Goal: Task Accomplishment & Management: Use online tool/utility

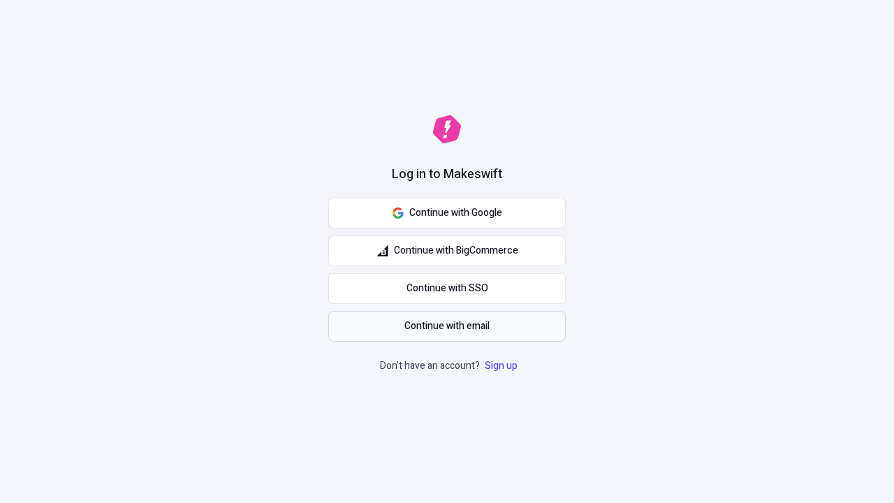
click at [447, 326] on span "Continue with email" at bounding box center [446, 325] width 85 height 15
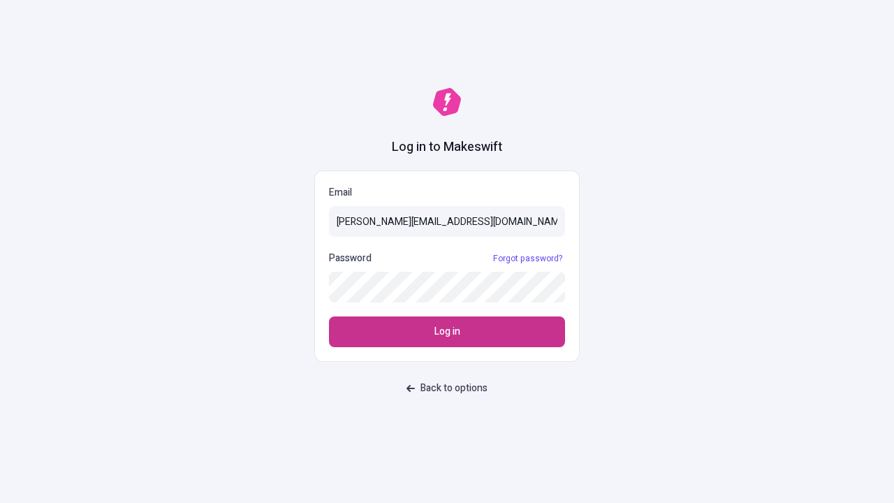
click at [447, 332] on span "Log in" at bounding box center [447, 331] width 26 height 15
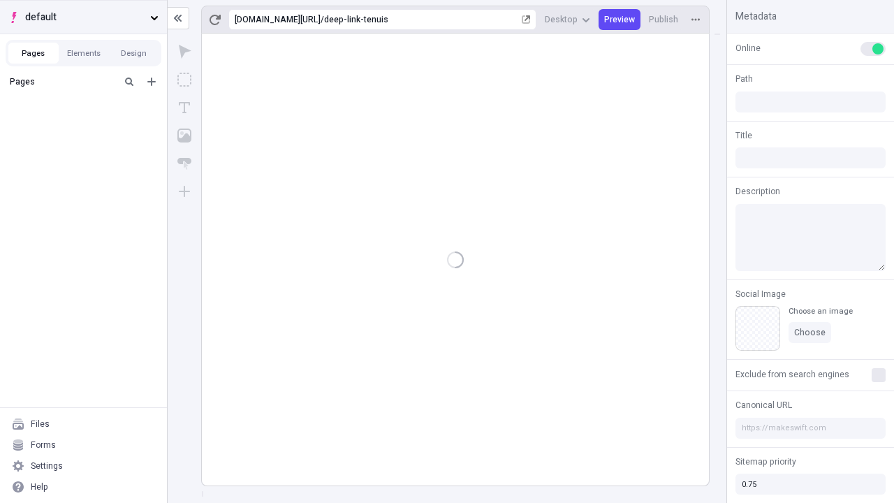
click at [83, 17] on span "default" at bounding box center [84, 17] width 119 height 15
type input "/deep-link-tenuis"
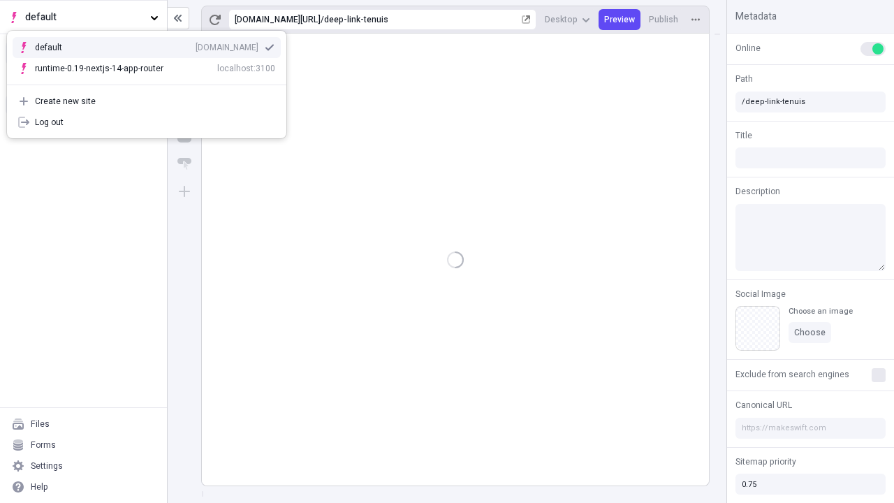
click at [196, 45] on div "qee9k4dy7d.staging.makeswift.site" at bounding box center [227, 47] width 63 height 11
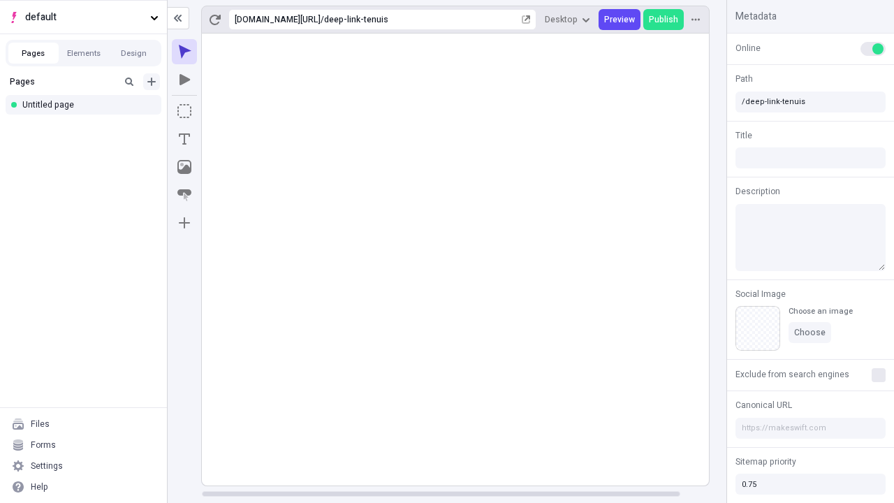
click at [152, 82] on icon "Add new" at bounding box center [151, 82] width 8 height 8
click at [87, 127] on div "Blank page" at bounding box center [87, 127] width 134 height 21
type input "/deep-link-[PERSON_NAME]"
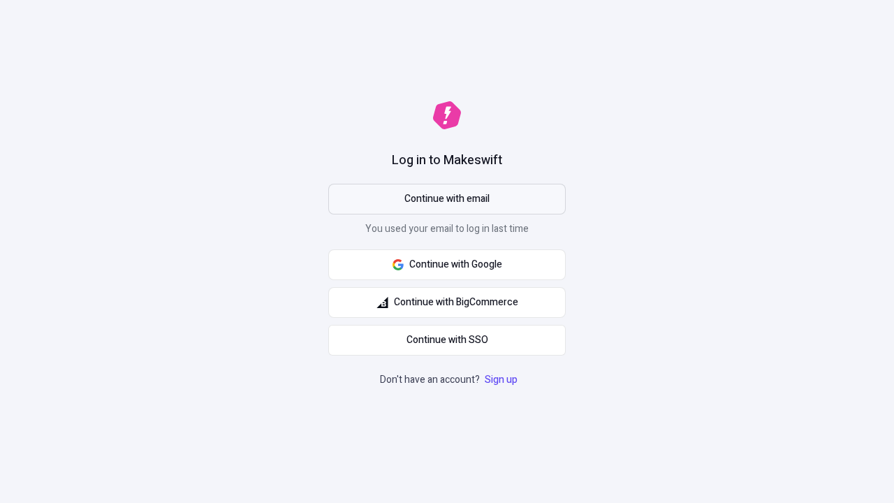
click at [447, 199] on span "Continue with email" at bounding box center [446, 198] width 85 height 15
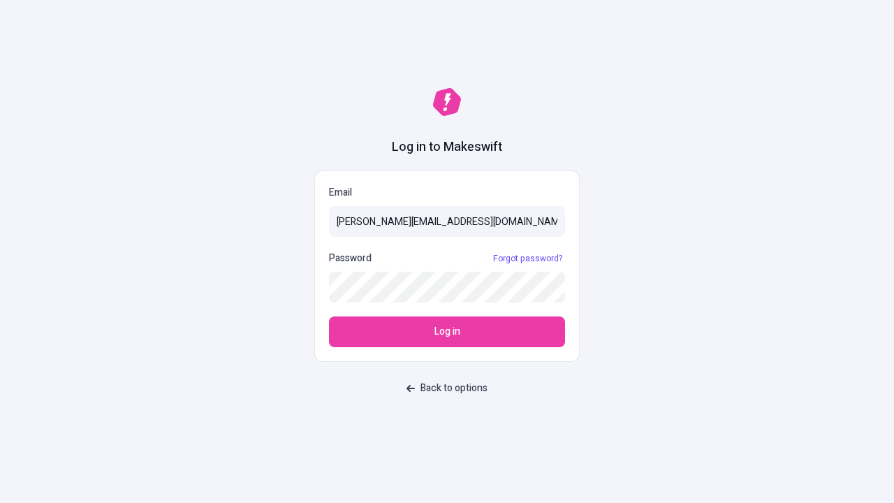
type input "[PERSON_NAME][EMAIL_ADDRESS][DOMAIN_NAME]"
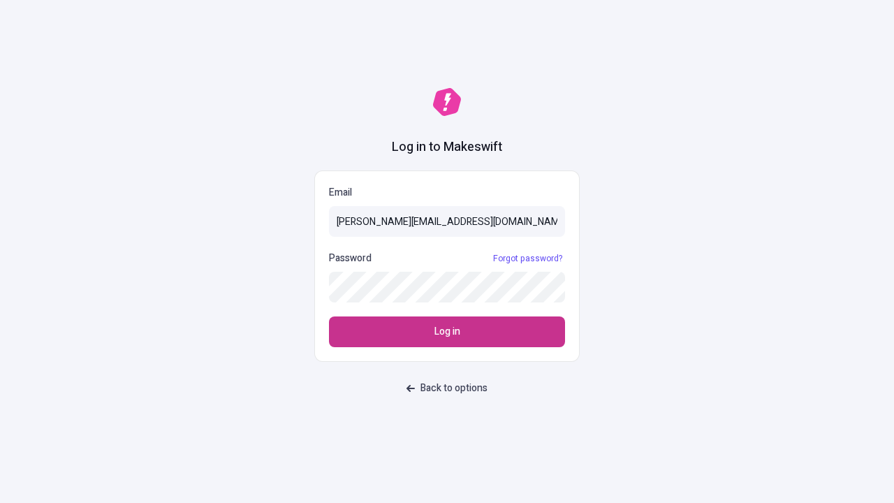
click at [447, 332] on span "Log in" at bounding box center [447, 331] width 26 height 15
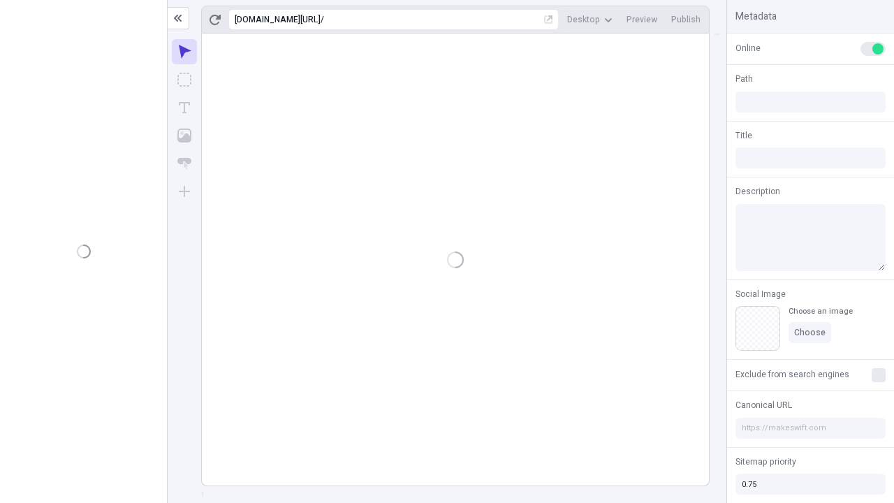
type input "/deep-link-[PERSON_NAME]"
